Goal: Check status: Check status

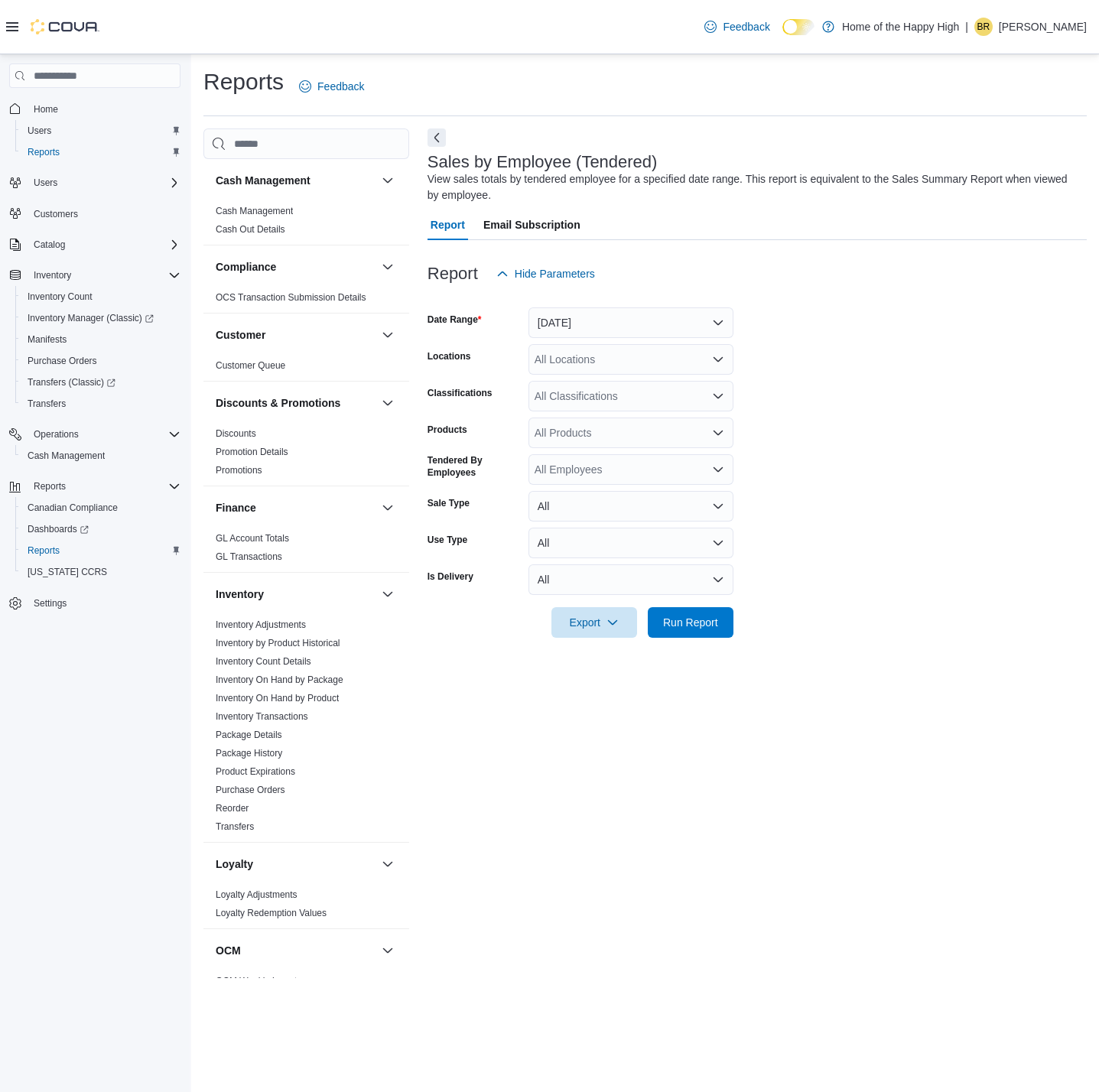
scroll to position [544, 0]
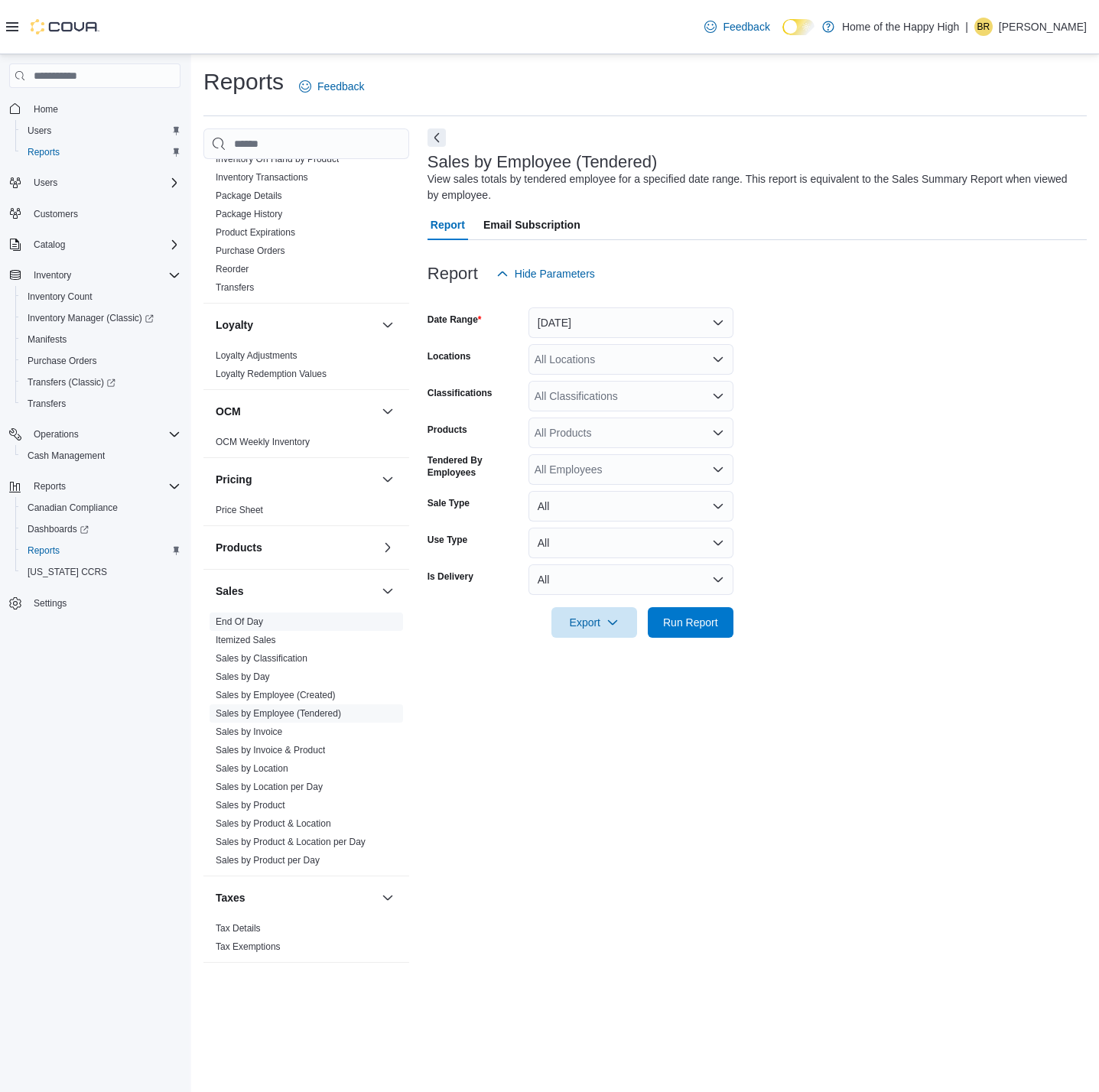
click at [242, 618] on link "End Of Day" at bounding box center [239, 621] width 47 height 11
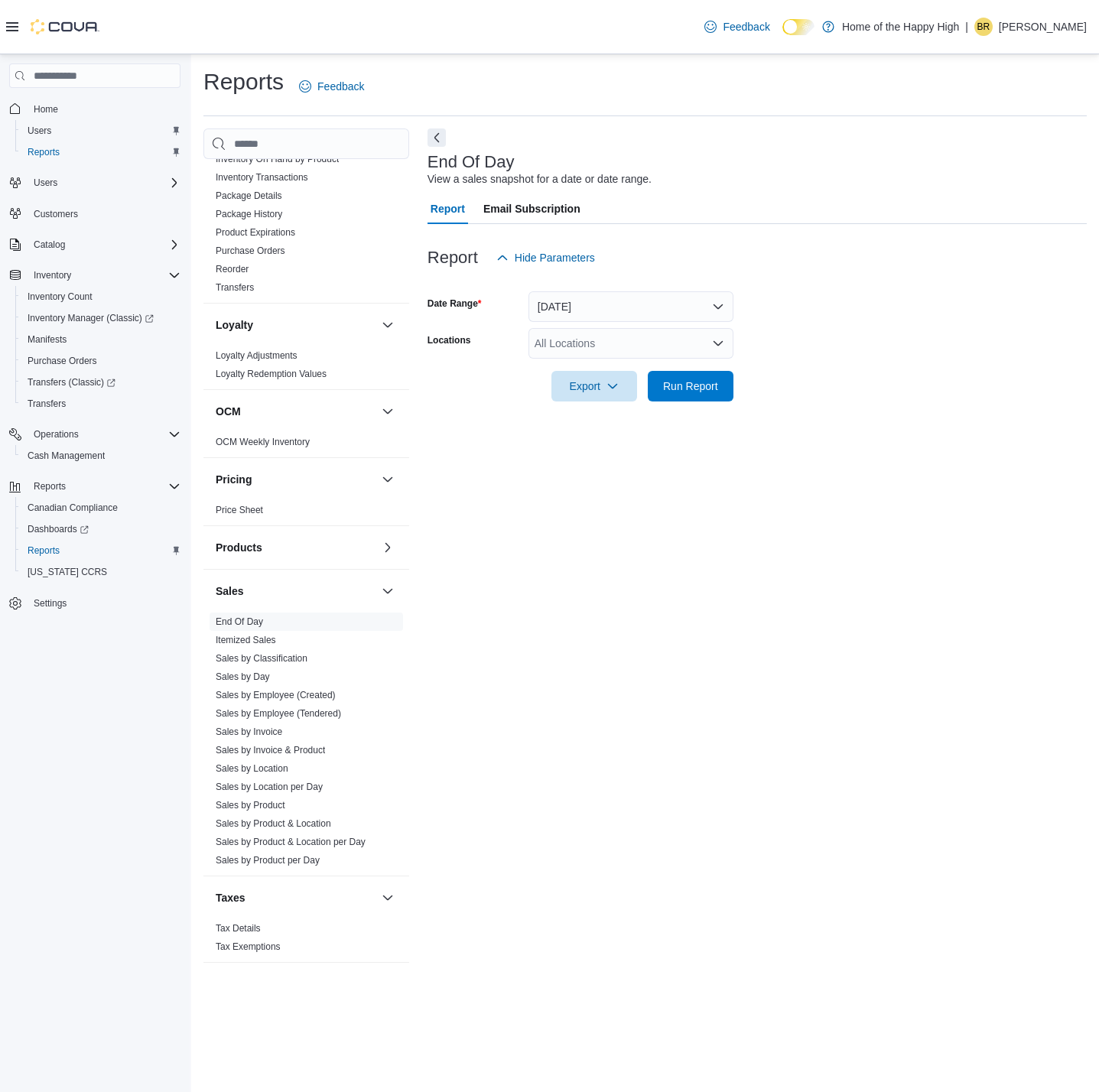
click at [608, 345] on div "All Locations" at bounding box center [630, 343] width 205 height 31
type input "****"
click at [629, 366] on span "Edmonton - [GEOGRAPHIC_DATA] - Fire & Flower" at bounding box center [713, 369] width 243 height 15
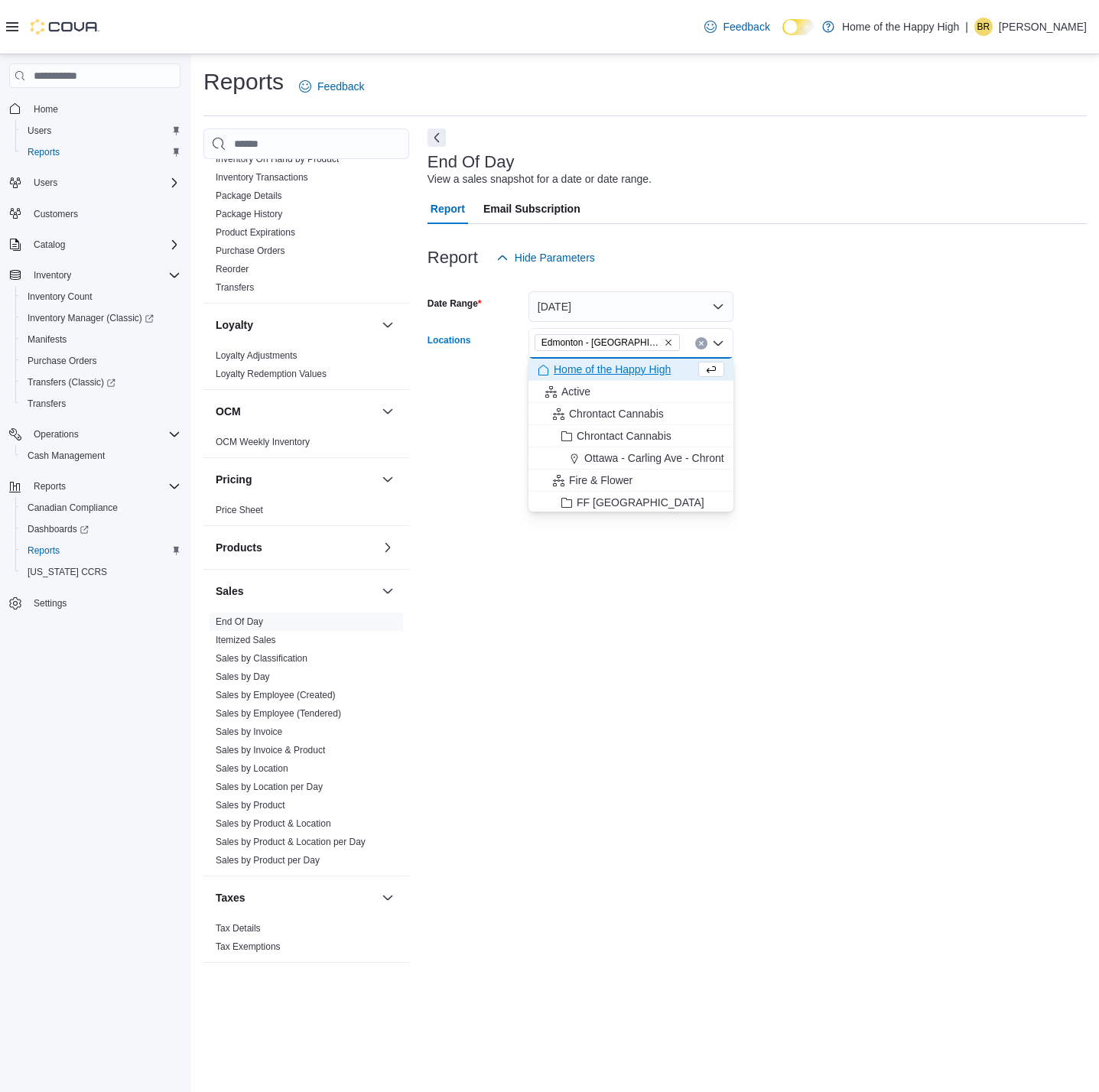
click at [769, 338] on form "Date Range [DATE] Locations [GEOGRAPHIC_DATA] - [GEOGRAPHIC_DATA] - Fire & Flow…" at bounding box center [757, 337] width 659 height 129
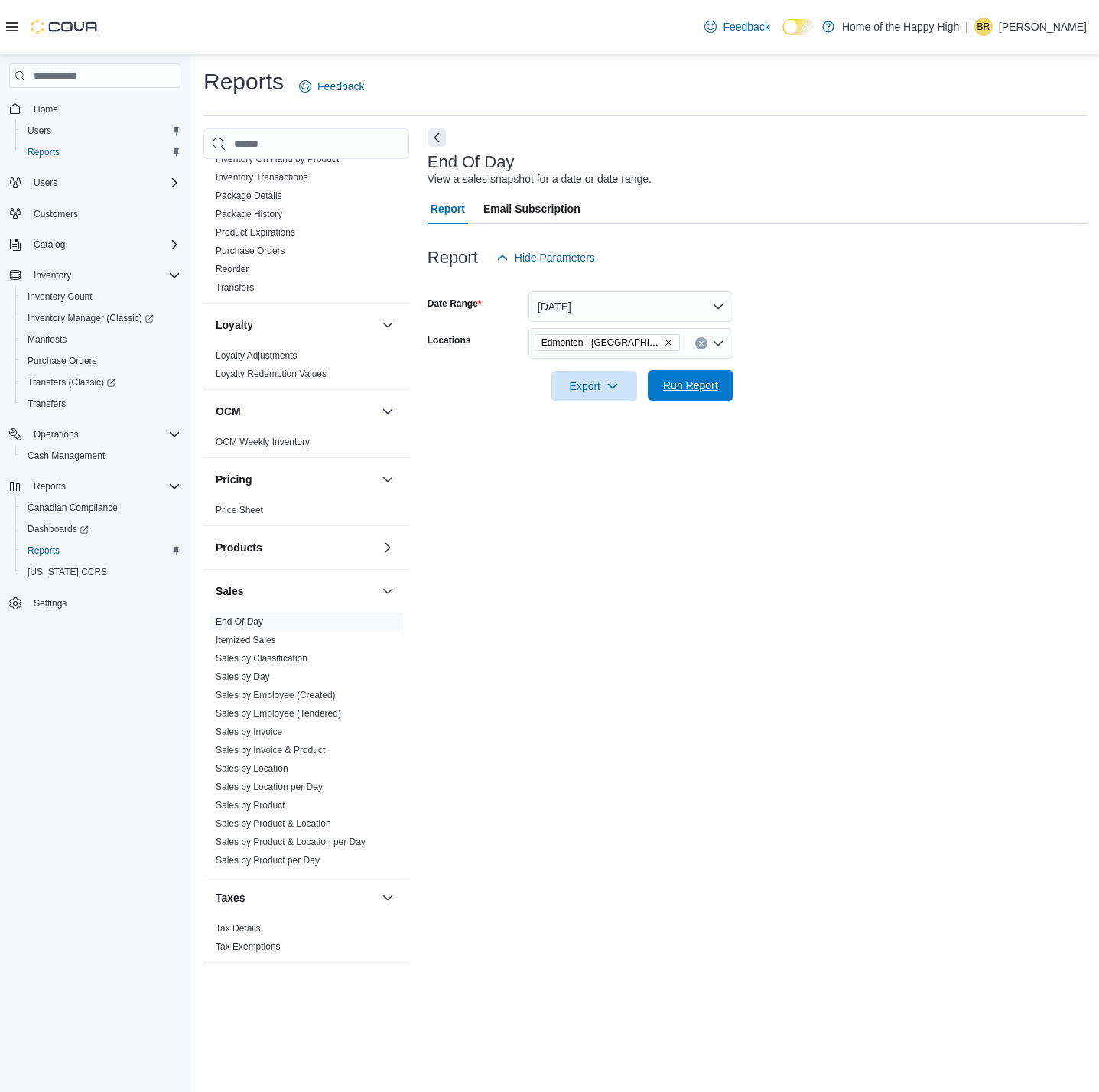
click at [688, 380] on span "Run Report" at bounding box center [690, 385] width 55 height 15
